Goal: Transaction & Acquisition: Download file/media

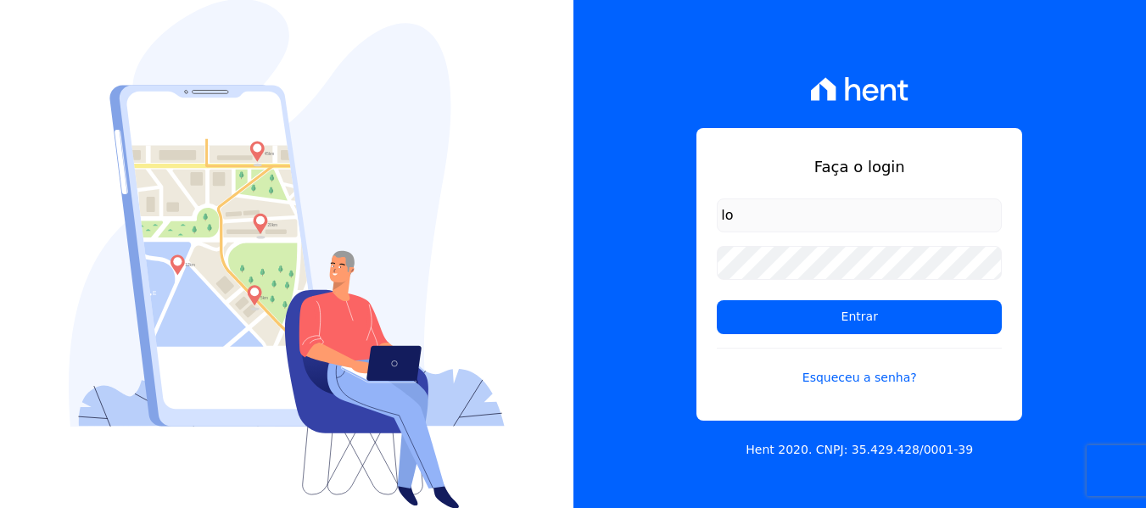
type input "[PERSON_NAME][EMAIL_ADDRESS][DOMAIN_NAME]"
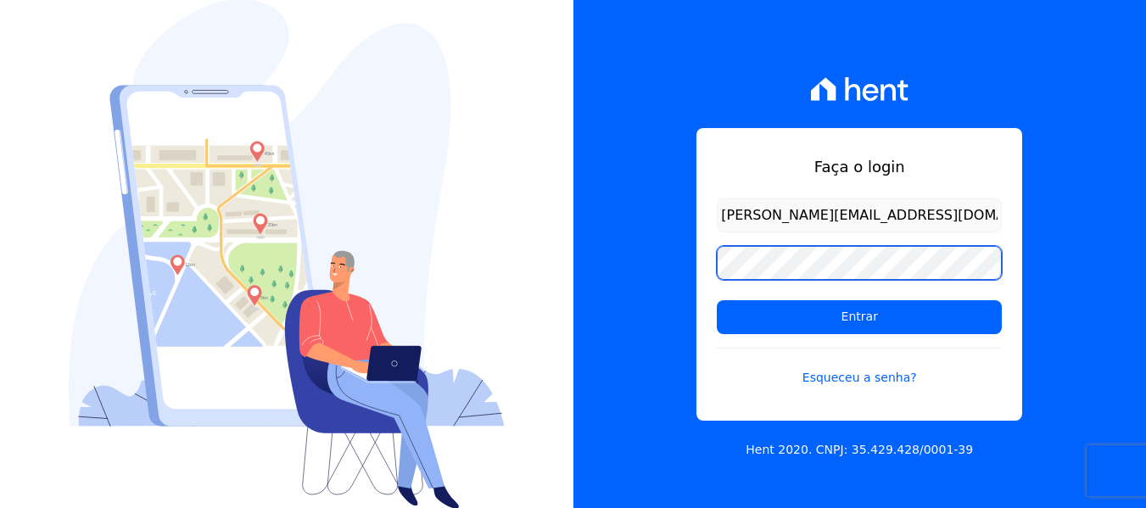
click at [717, 300] on input "Entrar" at bounding box center [859, 317] width 285 height 34
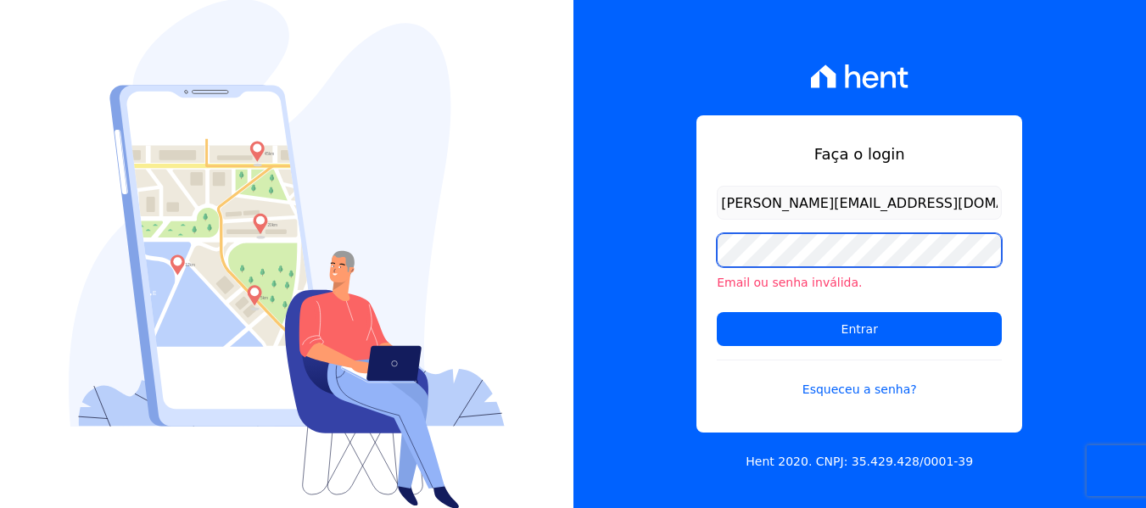
click at [717, 312] on input "Entrar" at bounding box center [859, 329] width 285 height 34
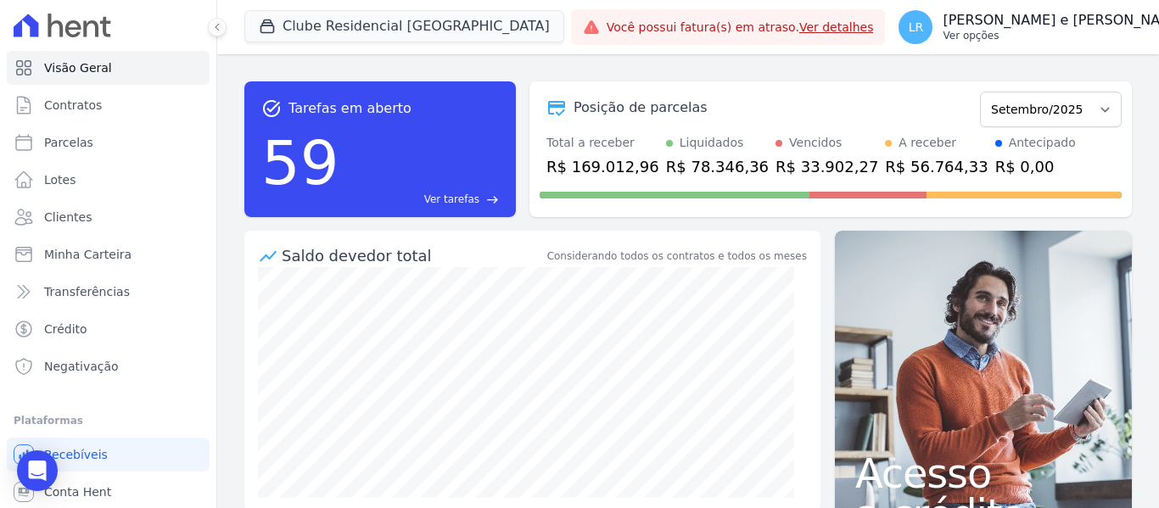
click at [1004, 31] on p "Ver opções" at bounding box center [1064, 36] width 243 height 14
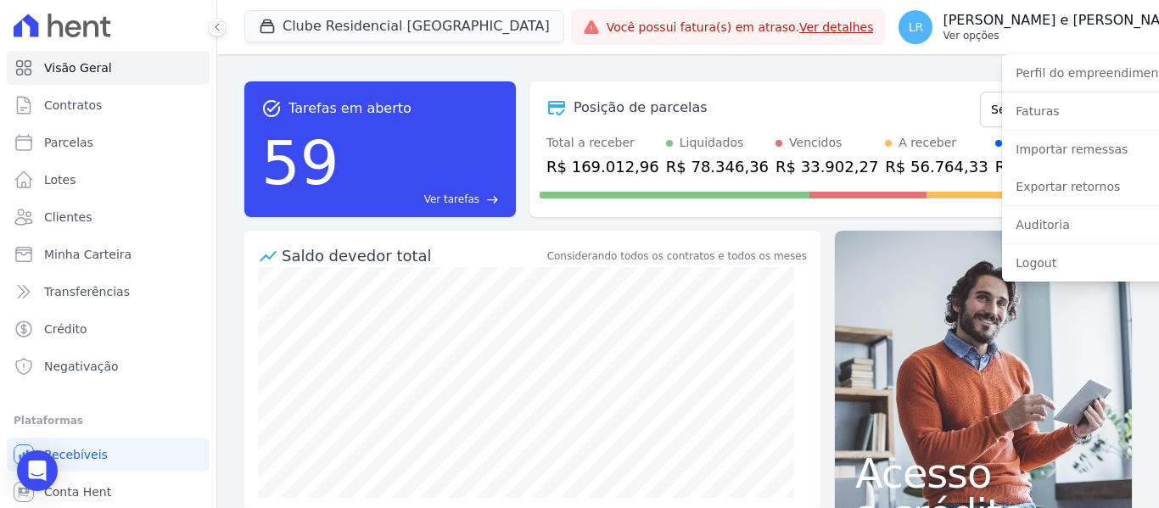
click at [909, 24] on span "LR" at bounding box center [916, 27] width 15 height 12
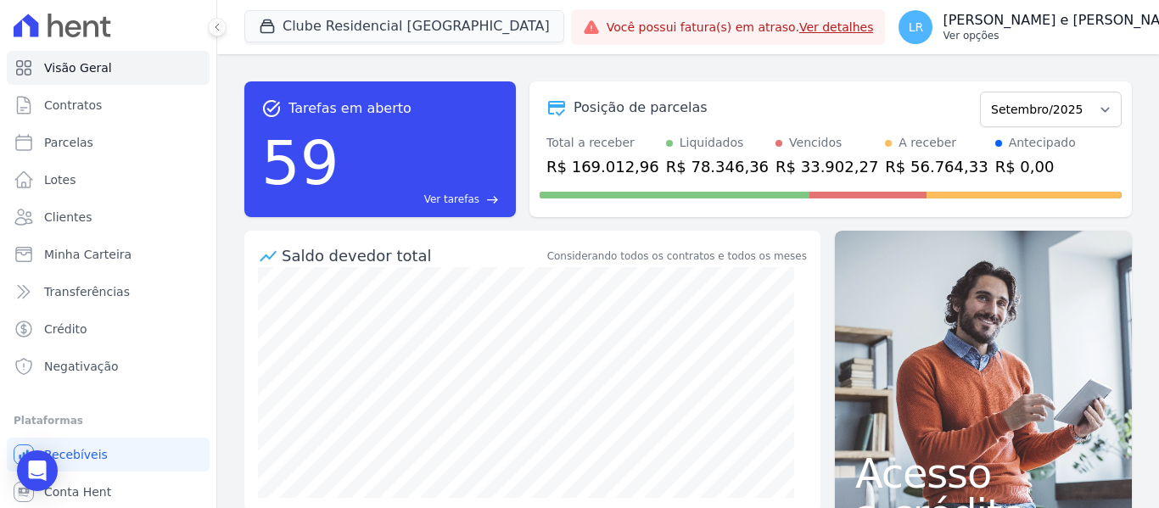
click at [899, 26] on span "LR" at bounding box center [916, 27] width 34 height 34
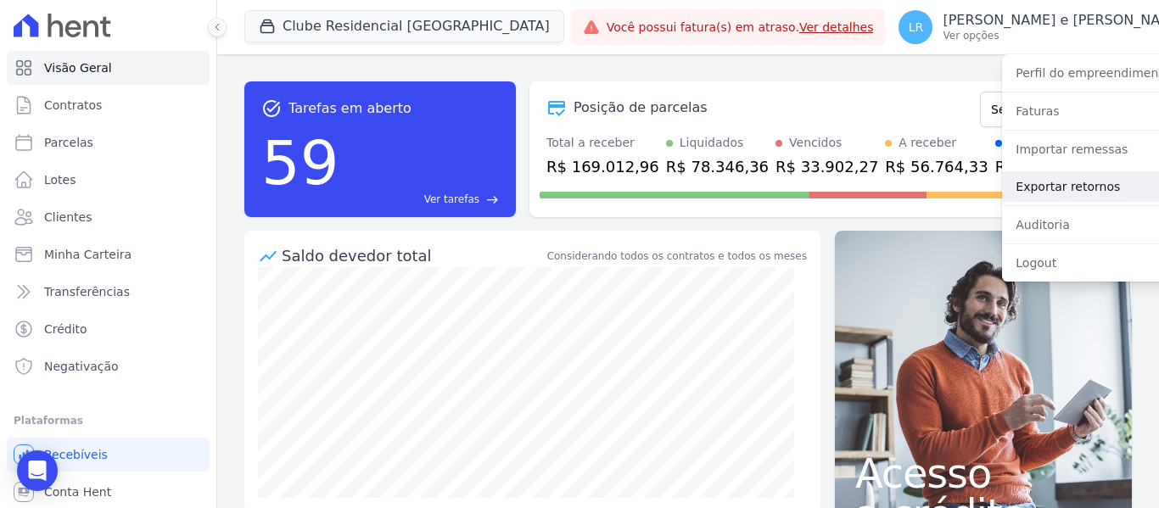
click at [1030, 190] on link "Exportar retornos" at bounding box center [1110, 186] width 217 height 31
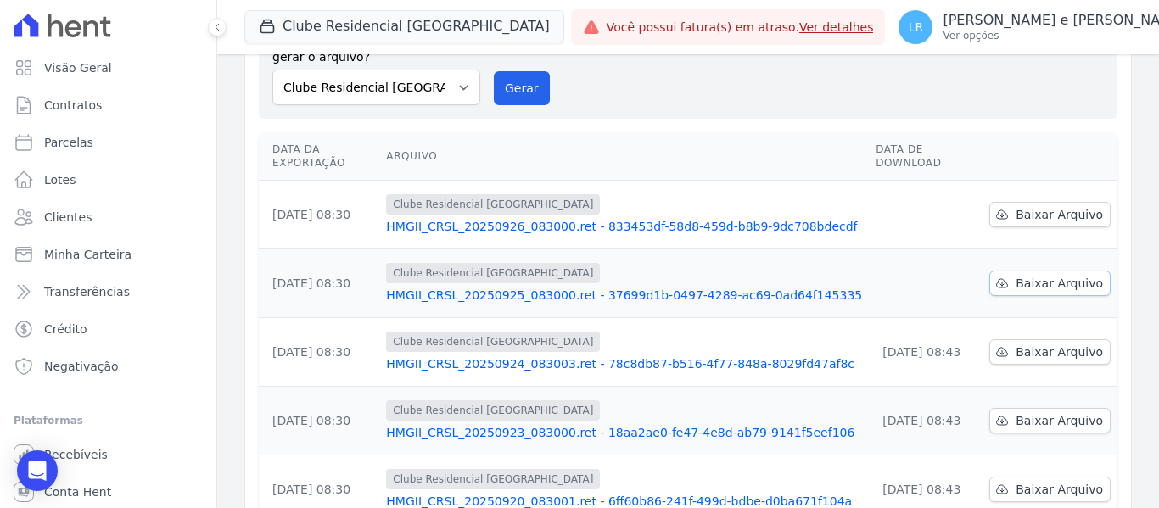
scroll to position [170, 0]
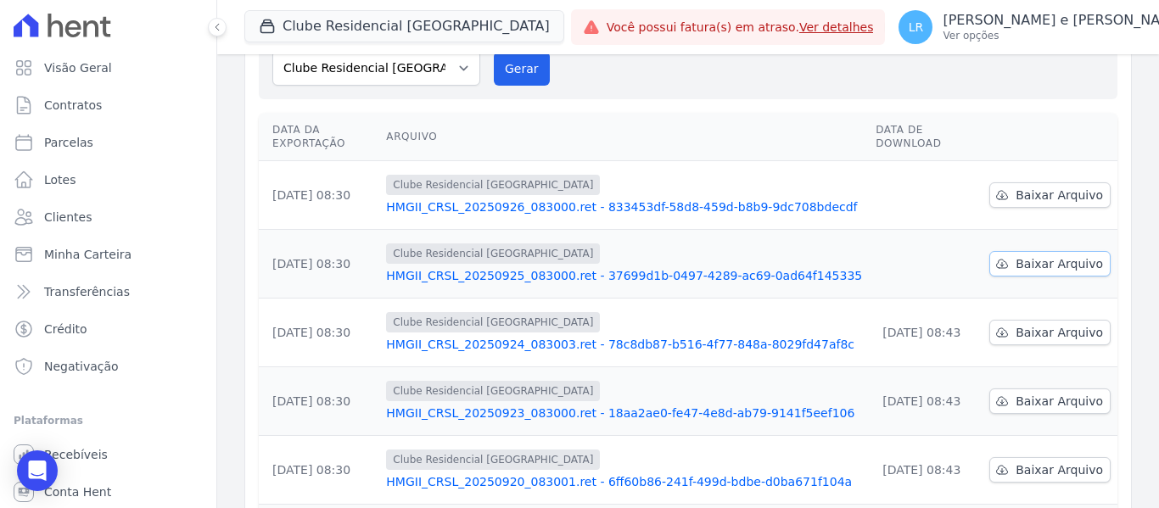
click at [1051, 255] on span "Baixar Arquivo" at bounding box center [1059, 263] width 87 height 17
click at [1028, 187] on span "Baixar Arquivo" at bounding box center [1059, 195] width 87 height 17
click at [1119, 137] on div "Data da Exportação Arquivo Data de Download 26/09/2025, 08:30 Clube Residencial…" at bounding box center [688, 480] width 913 height 749
